Goal: Use online tool/utility

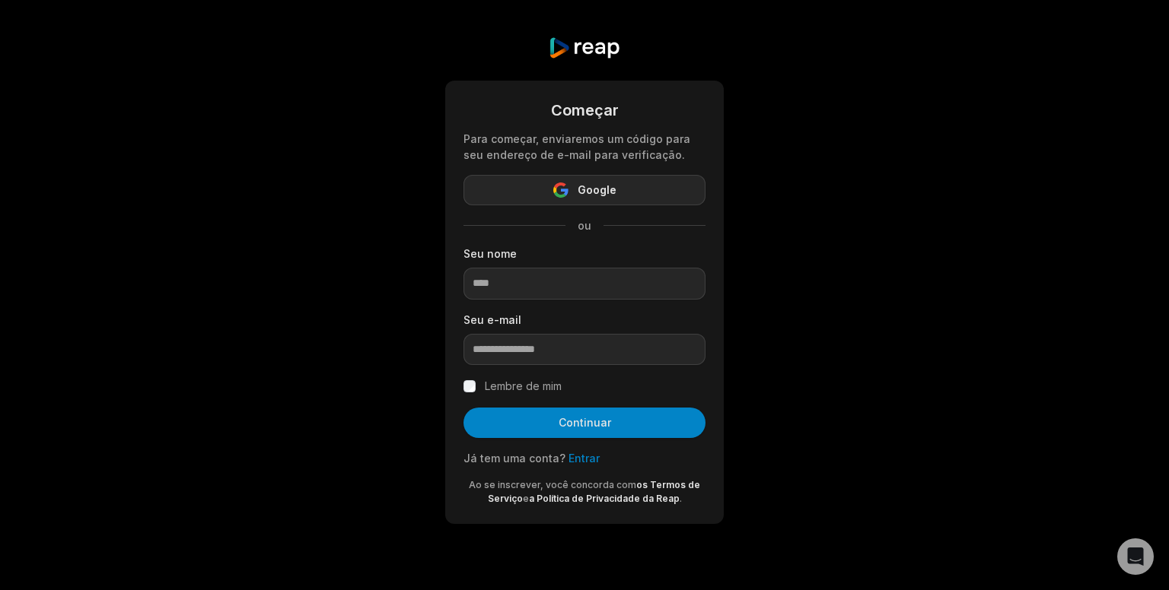
click at [516, 192] on button "Google" at bounding box center [584, 190] width 242 height 30
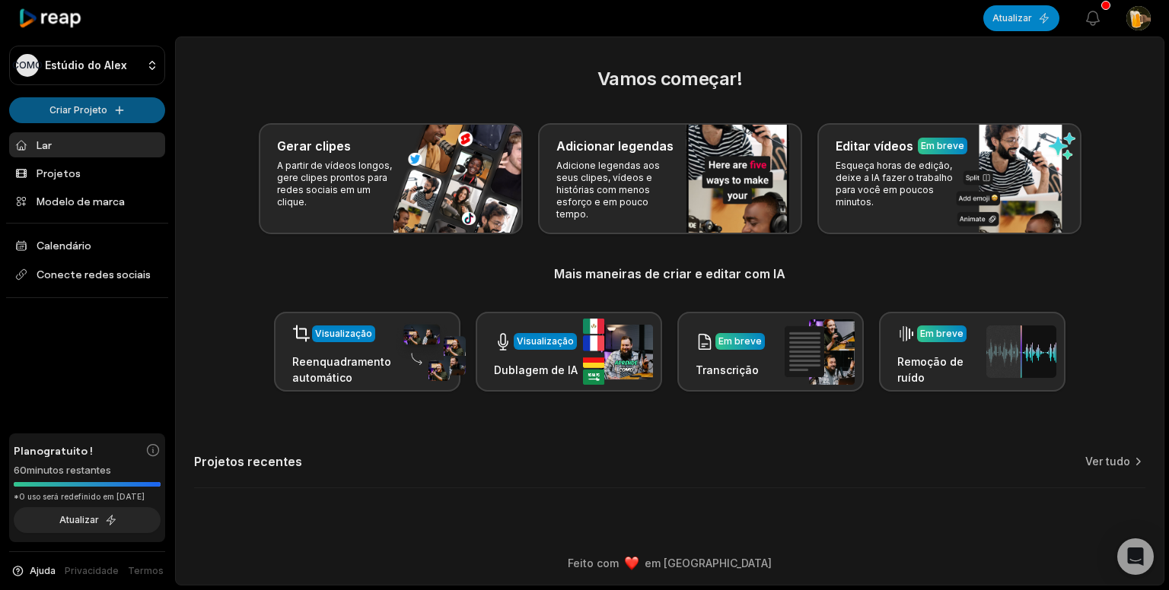
click at [122, 98] on html "COMO Estúdio do Alex Criar Projeto Lar Projetos Modelo de marca Calendário Cone…" at bounding box center [584, 295] width 1169 height 590
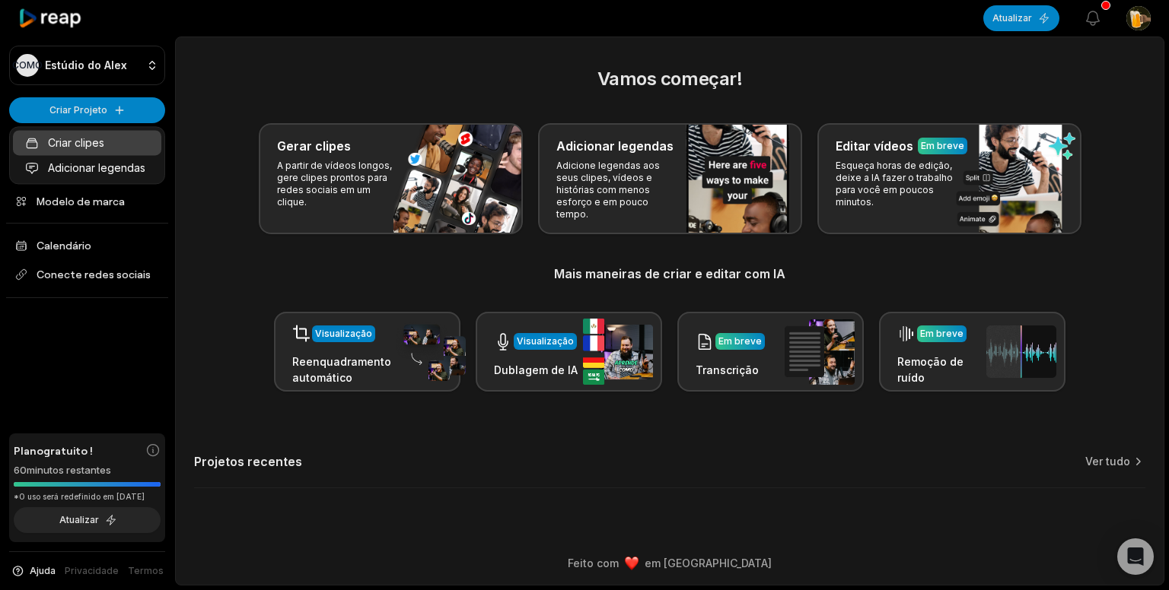
click at [116, 133] on link "Criar clipes" at bounding box center [87, 142] width 148 height 25
